Goal: Register for event/course

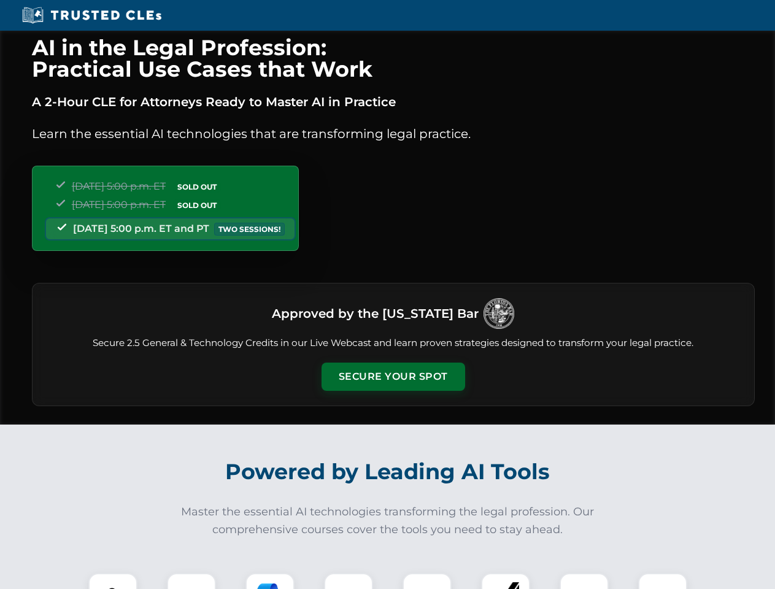
click at [393, 377] on button "Secure Your Spot" at bounding box center [394, 377] width 144 height 28
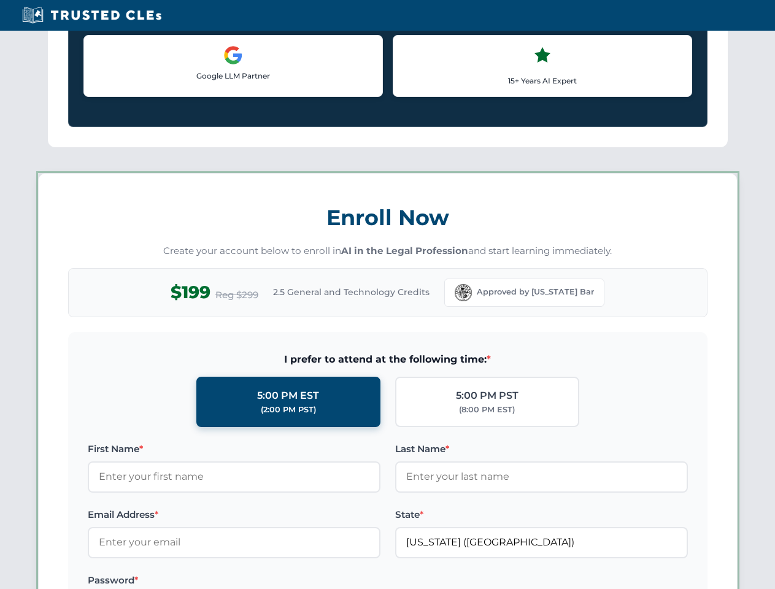
click at [270, 581] on label "Password *" at bounding box center [234, 580] width 293 height 15
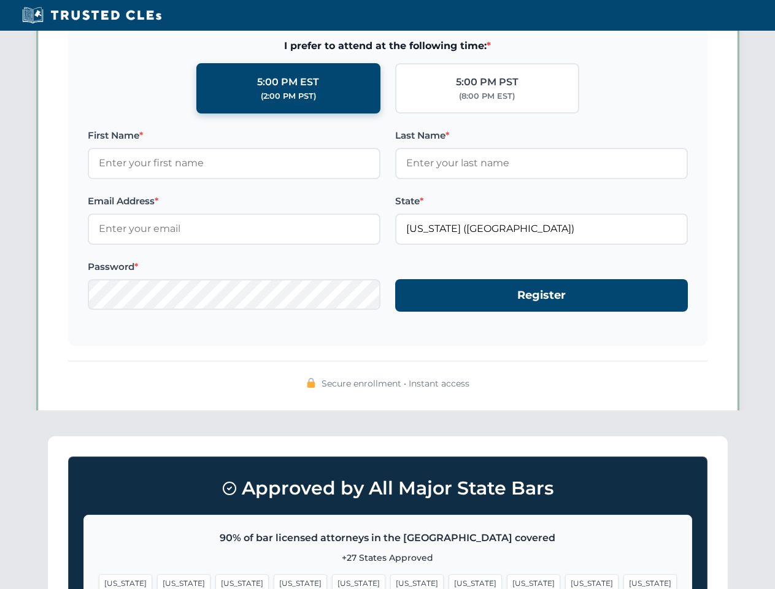
click at [449, 581] on span "[US_STATE]" at bounding box center [475, 584] width 53 height 18
click at [565, 581] on span "[US_STATE]" at bounding box center [591, 584] width 53 height 18
